Goal: Information Seeking & Learning: Learn about a topic

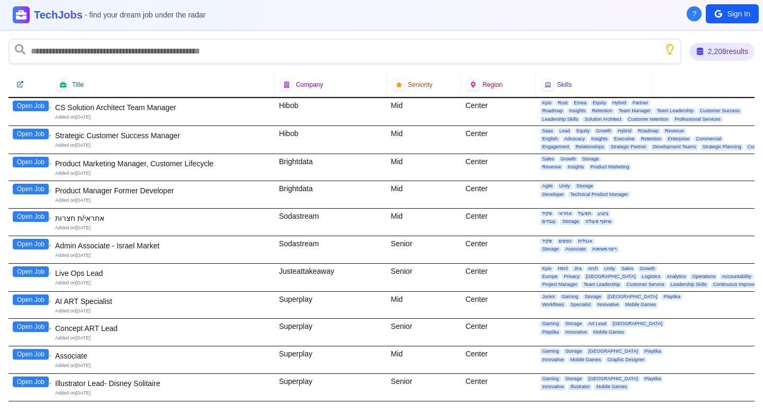
scroll to position [3, 0]
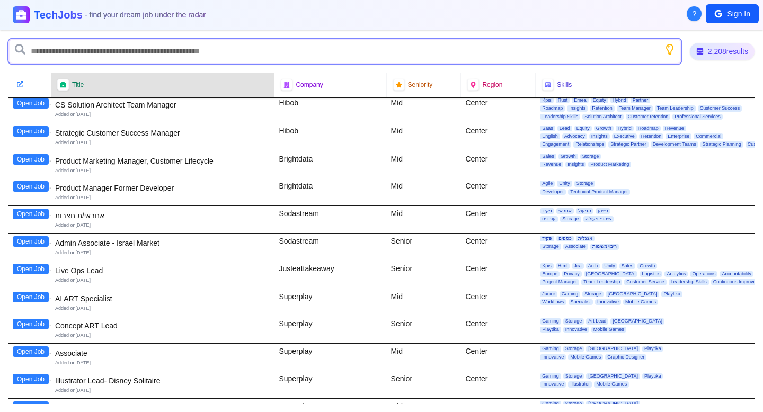
click at [105, 54] on input "text" at bounding box center [344, 51] width 673 height 25
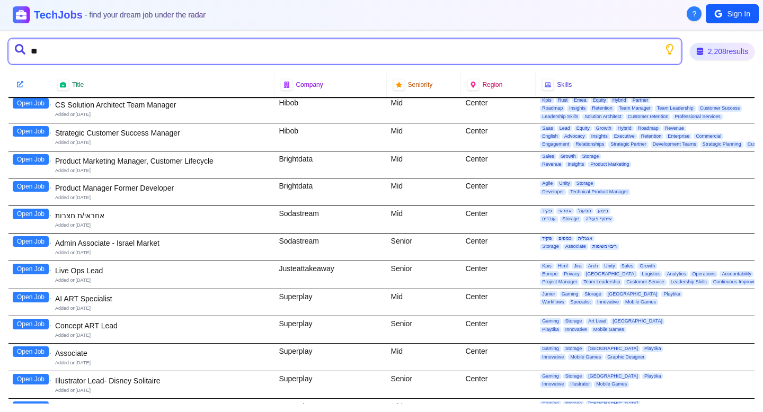
type input "*"
type input "******"
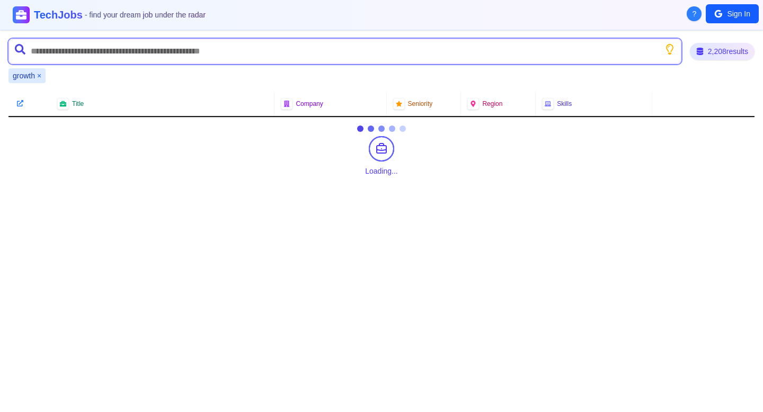
scroll to position [0, 0]
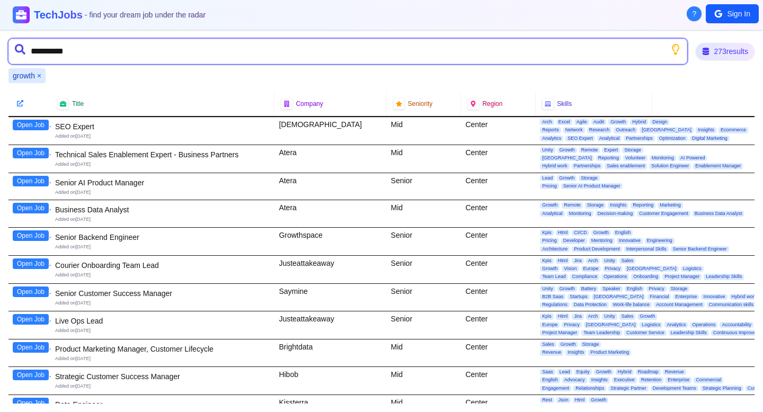
type input "**********"
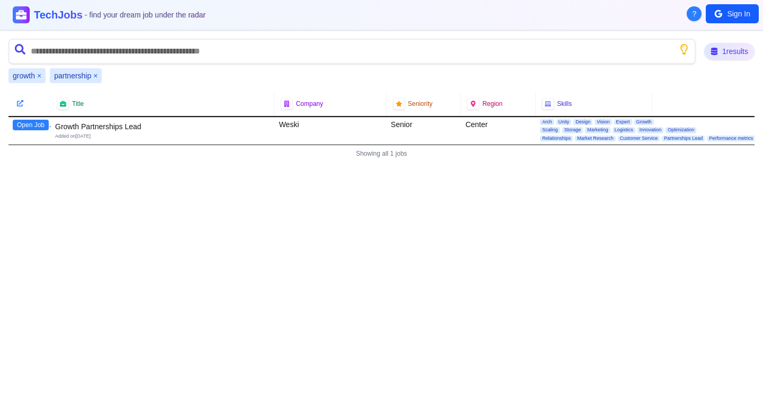
click at [40, 74] on button "×" at bounding box center [39, 75] width 4 height 11
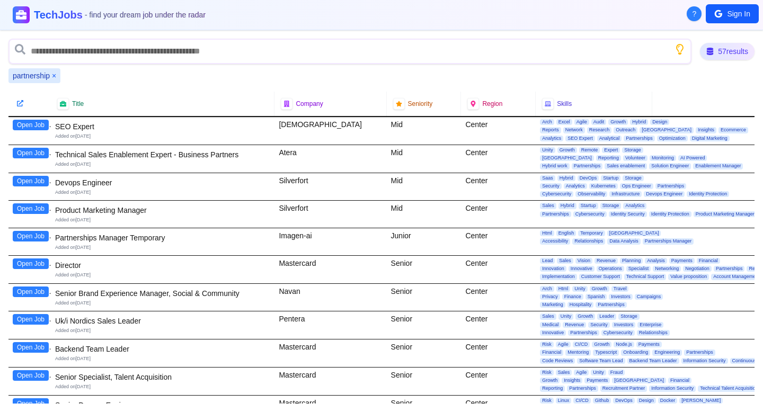
click at [52, 76] on button "×" at bounding box center [54, 75] width 4 height 11
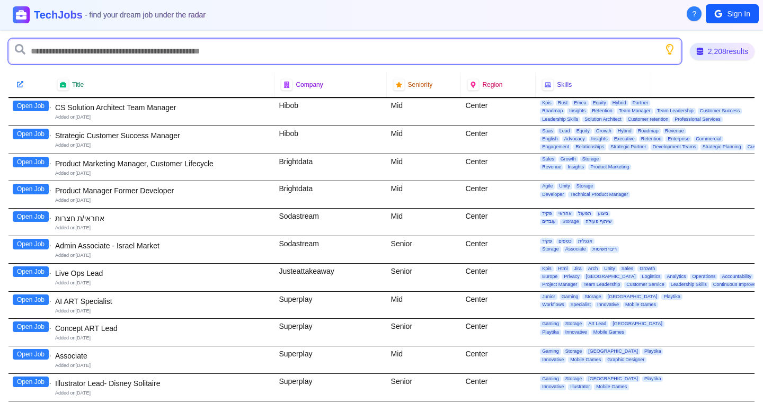
click at [56, 56] on input "text" at bounding box center [344, 51] width 673 height 25
type input "*******"
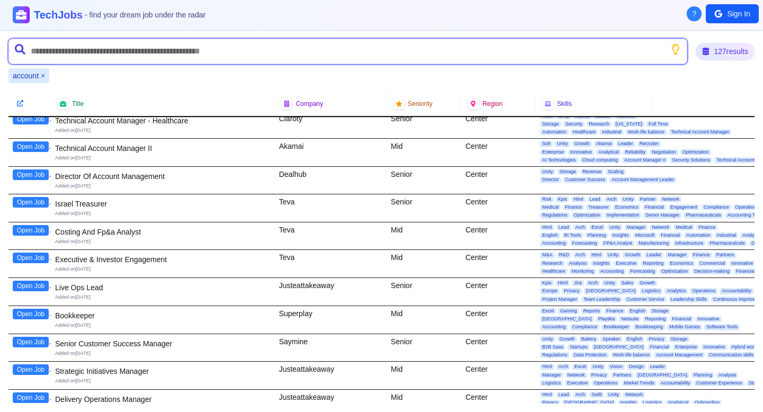
scroll to position [78, 0]
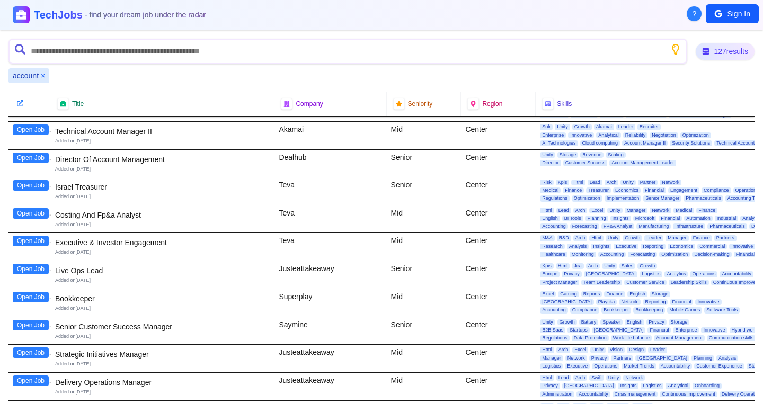
click at [290, 323] on div "Saymine" at bounding box center [330, 331] width 112 height 28
copy div "Saymine"
click at [40, 326] on button "Open Job" at bounding box center [31, 325] width 36 height 11
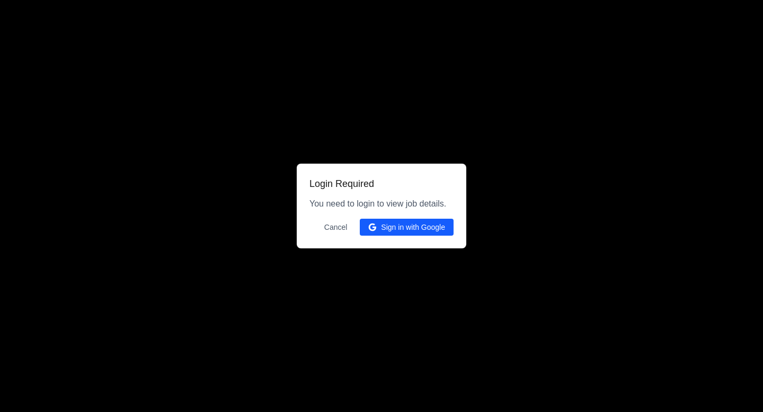
click at [386, 231] on button "Sign in with Google" at bounding box center [407, 227] width 94 height 17
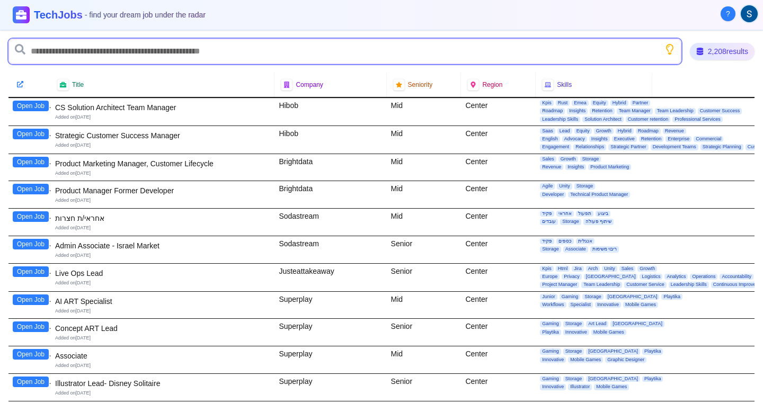
click at [121, 51] on input "text" at bounding box center [344, 51] width 673 height 25
type input "*******"
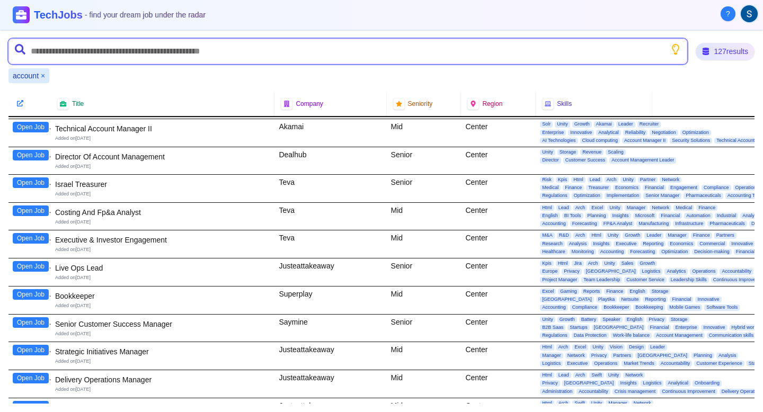
scroll to position [86, 0]
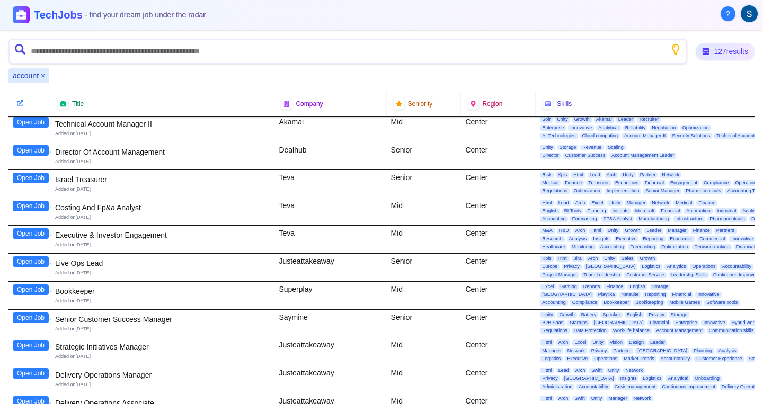
click at [43, 317] on button "Open Job" at bounding box center [31, 317] width 36 height 11
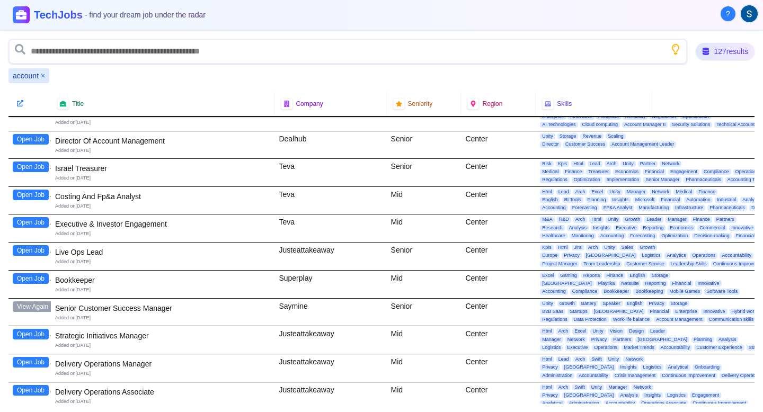
scroll to position [100, 0]
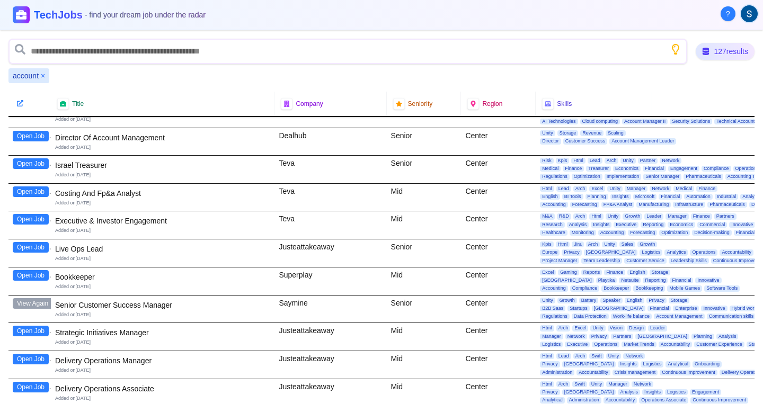
click at [35, 330] on button "Open Job" at bounding box center [31, 331] width 36 height 11
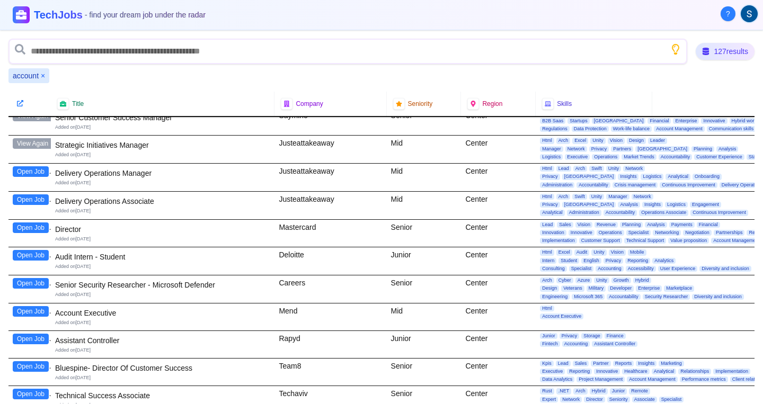
scroll to position [294, 0]
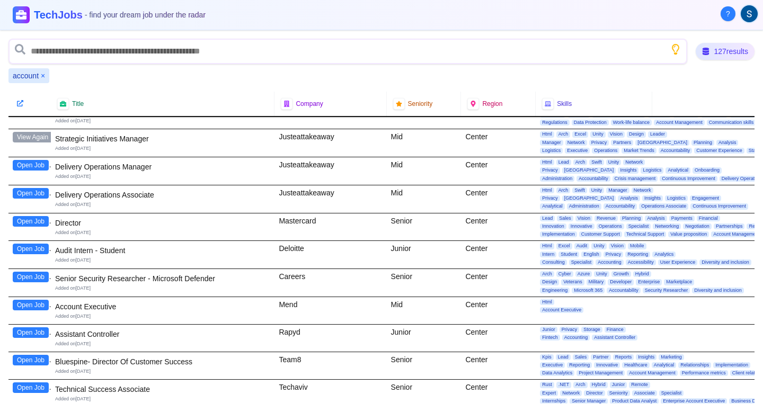
click at [29, 307] on button "Open Job" at bounding box center [31, 305] width 36 height 11
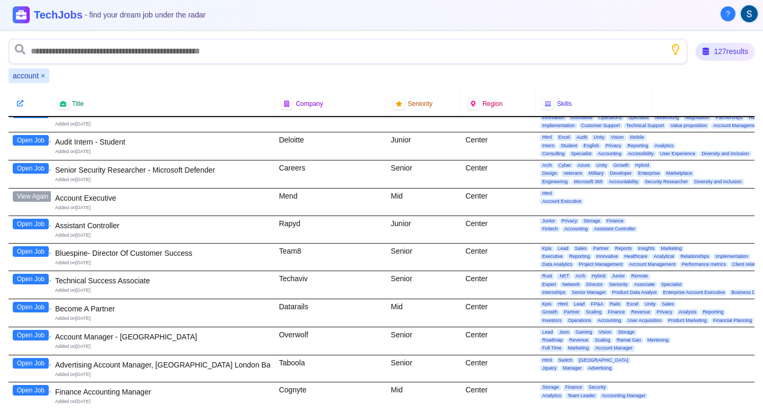
scroll to position [415, 0]
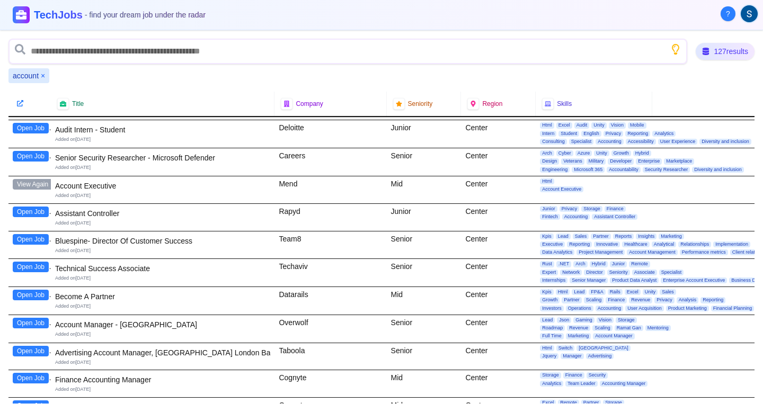
click at [27, 324] on button "Open Job" at bounding box center [31, 323] width 36 height 11
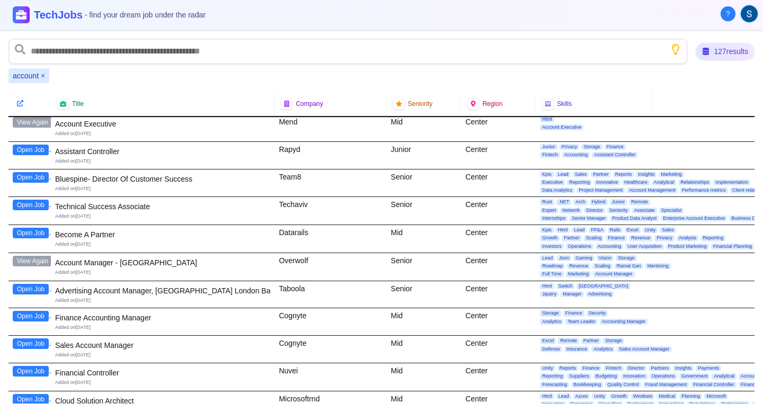
scroll to position [476, 0]
click at [27, 289] on button "Open Job" at bounding box center [31, 289] width 36 height 11
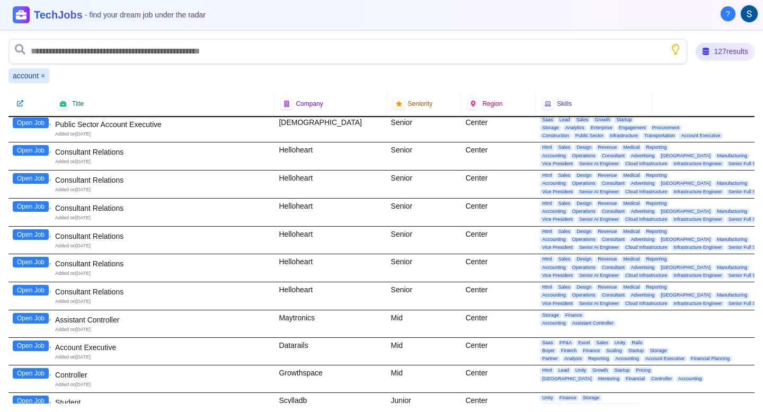
scroll to position [922, 0]
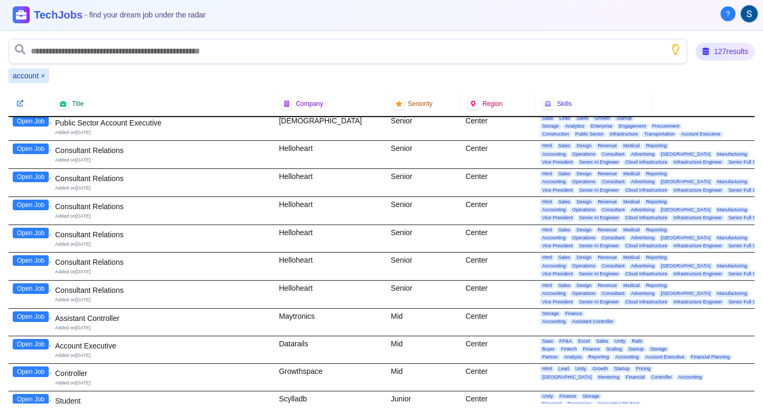
click at [40, 318] on button "Open Job" at bounding box center [31, 316] width 36 height 11
click at [30, 354] on div "Open Job" at bounding box center [29, 350] width 42 height 28
click at [42, 342] on button "Open Job" at bounding box center [31, 344] width 36 height 11
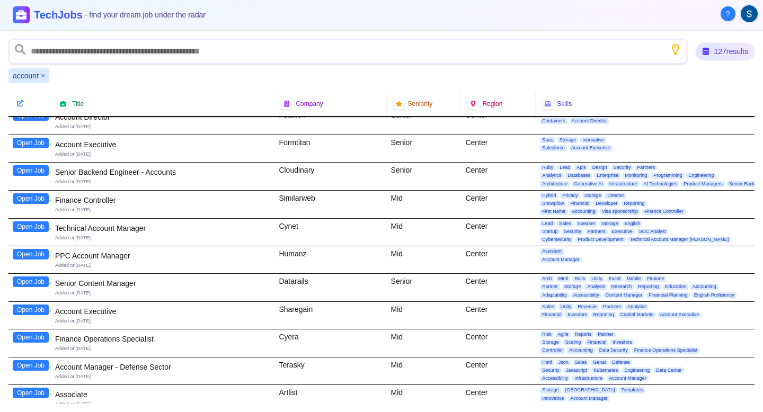
scroll to position [1428, 0]
click at [42, 75] on button "×" at bounding box center [43, 75] width 4 height 11
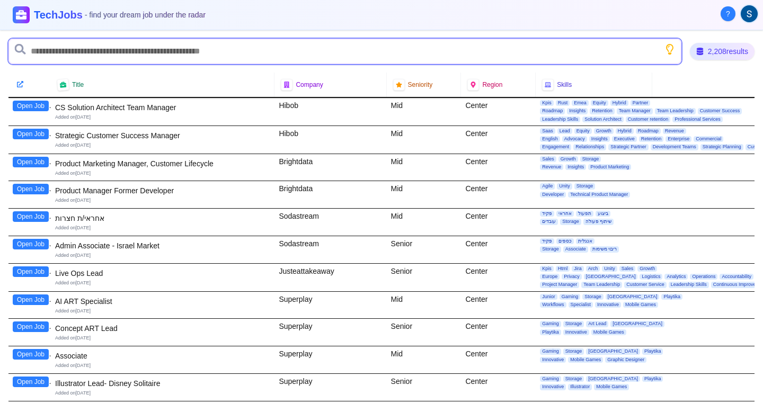
click at [51, 57] on input "text" at bounding box center [344, 51] width 673 height 25
type input "******"
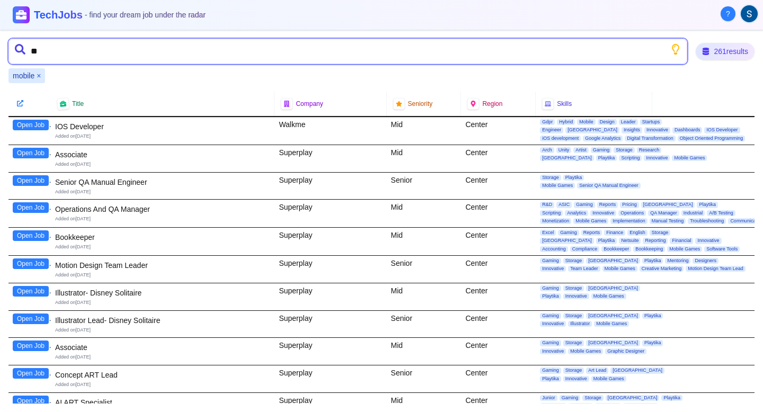
type input "*"
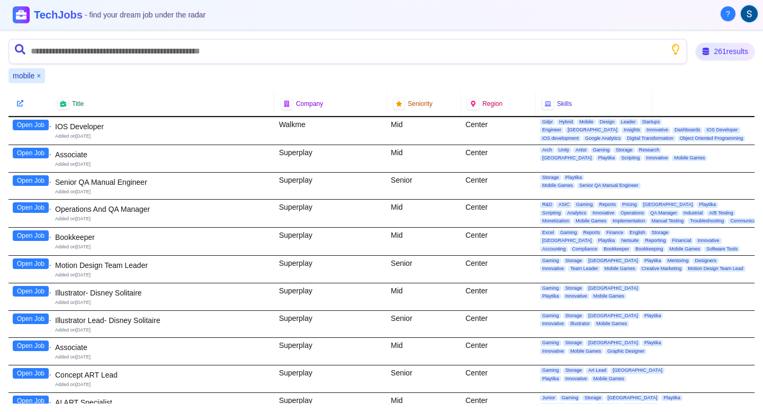
click at [39, 73] on button "×" at bounding box center [39, 75] width 4 height 11
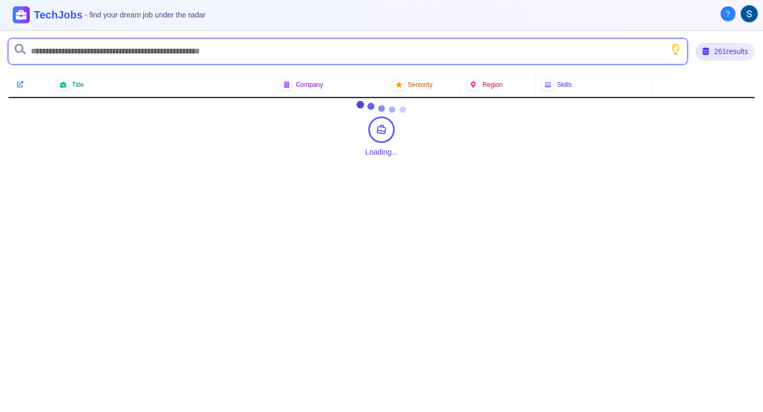
click at [57, 47] on input "text" at bounding box center [347, 51] width 678 height 25
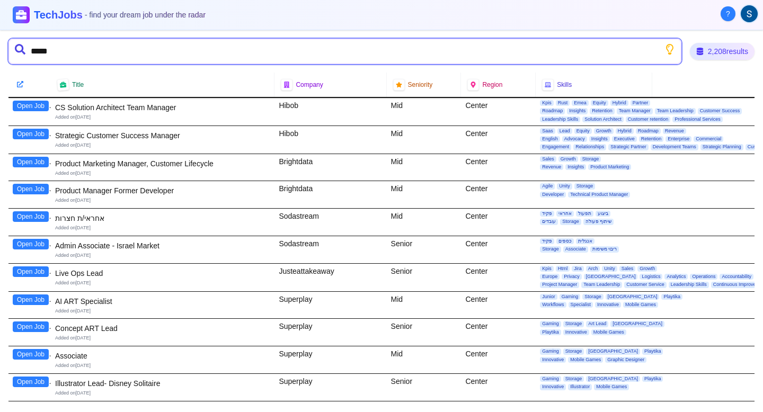
type input "******"
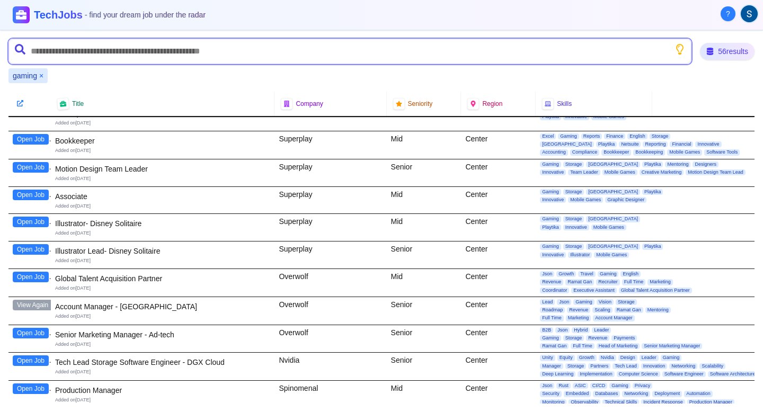
scroll to position [152, 0]
